Goal: Transaction & Acquisition: Download file/media

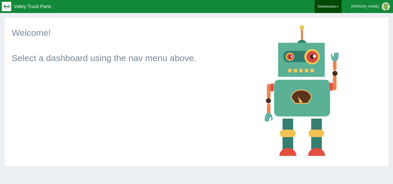
click at [342, 8] on link "Dashboards" at bounding box center [328, 6] width 27 height 13
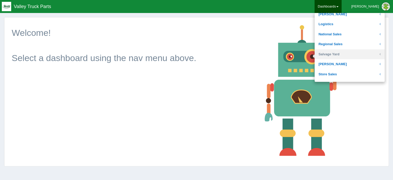
scroll to position [208, 0]
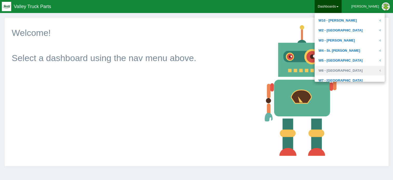
click at [345, 68] on link "W6 - Plainfield" at bounding box center [350, 71] width 70 height 10
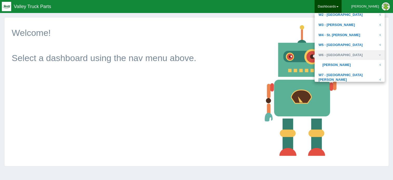
scroll to position [232, 0]
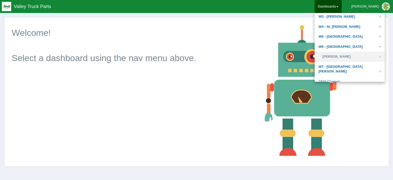
click at [345, 58] on link "Lora Gray" at bounding box center [350, 57] width 70 height 10
click at [356, 54] on link "Lora Gray" at bounding box center [350, 57] width 70 height 10
click at [355, 54] on link "Lora Gray" at bounding box center [350, 57] width 70 height 10
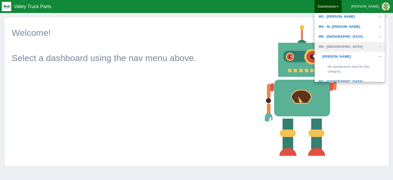
click at [350, 48] on link "W6 - Plainfield" at bounding box center [350, 47] width 70 height 10
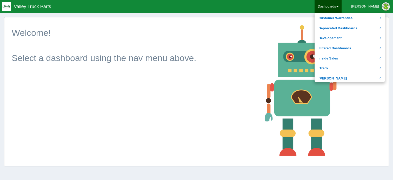
scroll to position [14, 0]
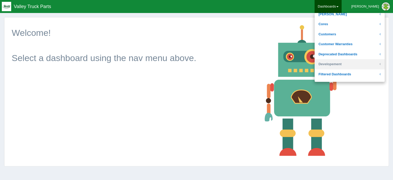
click at [351, 67] on link "Developement" at bounding box center [350, 64] width 70 height 10
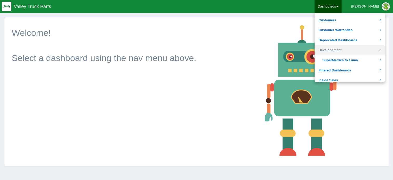
scroll to position [40, 0]
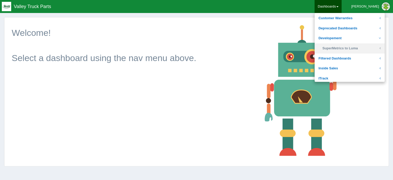
click at [346, 51] on link "SuperMetrics to Luma" at bounding box center [350, 48] width 70 height 10
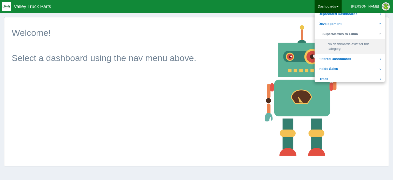
scroll to position [66, 0]
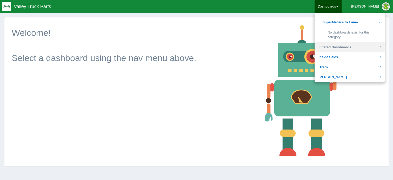
click at [354, 50] on link "Filtered Dashboards" at bounding box center [350, 47] width 70 height 10
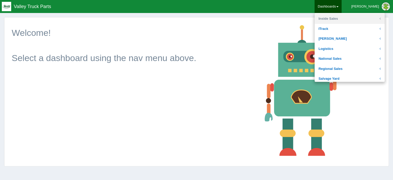
scroll to position [78, 0]
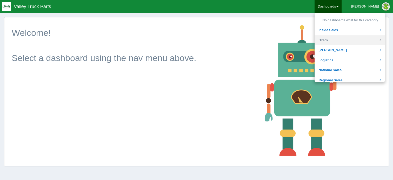
click at [337, 39] on link "ITrack" at bounding box center [350, 40] width 70 height 10
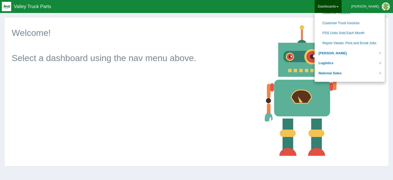
scroll to position [156, 0]
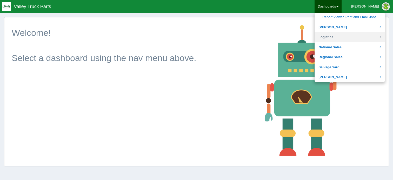
click at [341, 39] on link "Logistics" at bounding box center [350, 37] width 70 height 10
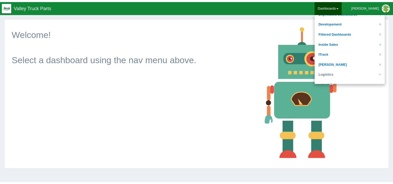
scroll to position [52, 0]
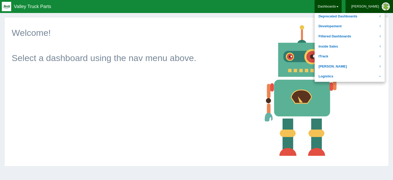
click at [365, 6] on link "Shannon" at bounding box center [370, 6] width 48 height 13
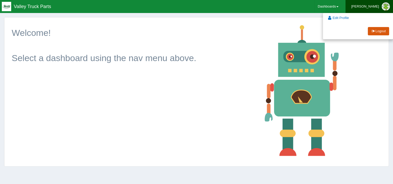
click at [376, 30] on link "Logout" at bounding box center [378, 31] width 21 height 9
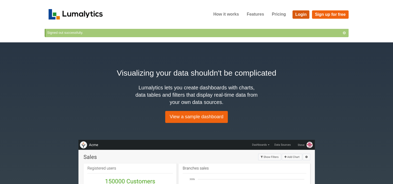
click at [297, 14] on link "Login" at bounding box center [301, 14] width 17 height 8
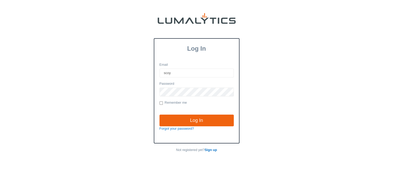
type input "[EMAIL_ADDRESS][DOMAIN_NAME]"
click at [160, 115] on input "Log In" at bounding box center [197, 121] width 74 height 12
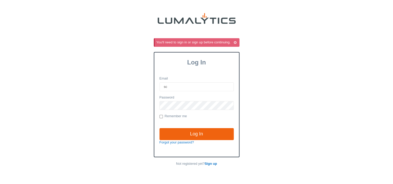
type input "[EMAIL_ADDRESS][DOMAIN_NAME]"
click at [160, 128] on input "Log In" at bounding box center [197, 134] width 74 height 12
type input "[EMAIL_ADDRESS][DOMAIN_NAME]"
click at [160, 128] on input "Log In" at bounding box center [197, 134] width 74 height 12
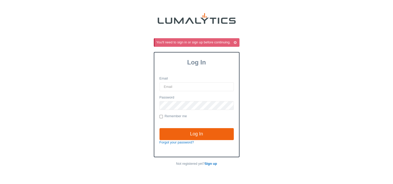
drag, startPoint x: 274, startPoint y: 71, endPoint x: 247, endPoint y: 54, distance: 31.7
click at [247, 54] on div "You'll need to sign in or sign up before continuing. Log In Email Password Reme…" at bounding box center [197, 103] width 300 height 130
click at [197, 90] on input "Email" at bounding box center [197, 86] width 74 height 9
type input "scoy@valleytruckparts.com"
click at [160, 128] on input "Log In" at bounding box center [197, 134] width 74 height 12
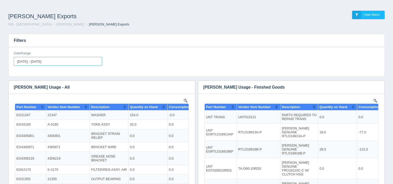
type input "[DATE]"
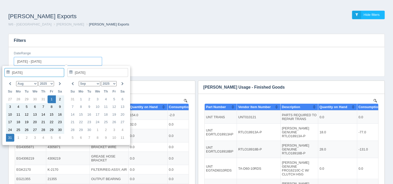
click at [68, 59] on input "[DATE] - [DATE]" at bounding box center [58, 61] width 88 height 9
type input "[DATE]"
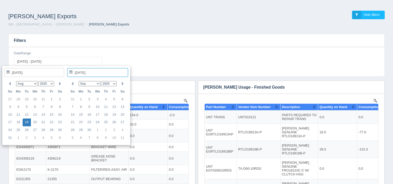
type input "[DATE] - [DATE]"
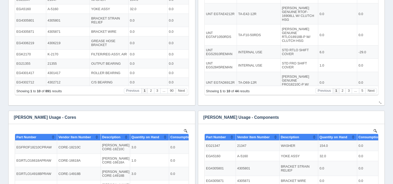
scroll to position [208, 0]
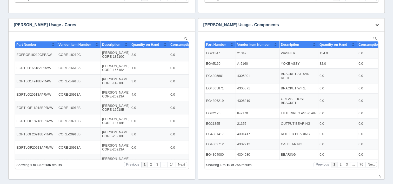
click at [375, 25] on button "button" at bounding box center [377, 25] width 7 height 8
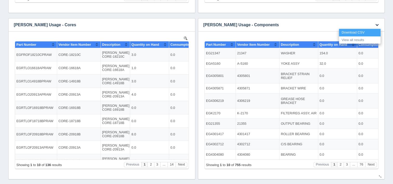
click at [363, 31] on link "Download CSV" at bounding box center [360, 33] width 42 height 8
